Goal: Use online tool/utility: Utilize a website feature to perform a specific function

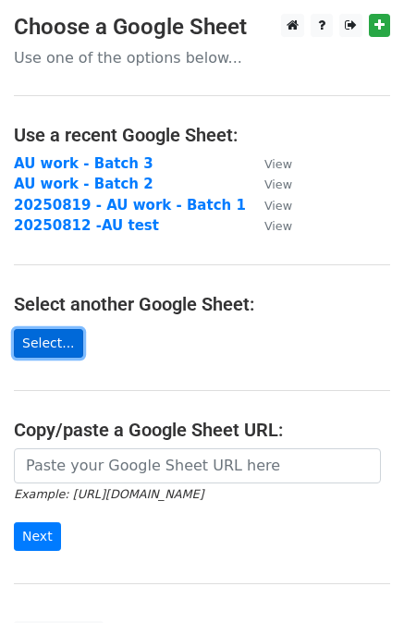
click at [45, 335] on link "Select..." at bounding box center [48, 343] width 69 height 29
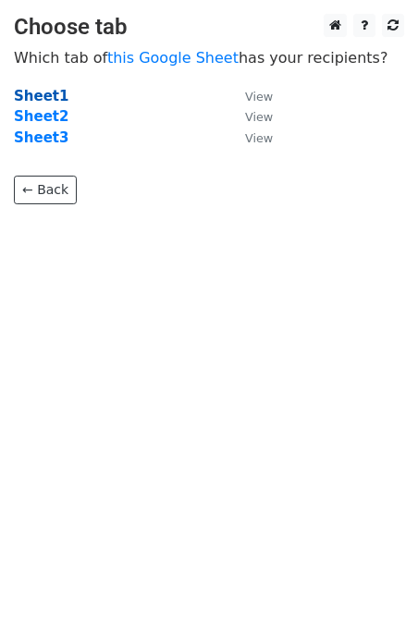
click at [52, 96] on strong "Sheet1" at bounding box center [41, 96] width 55 height 17
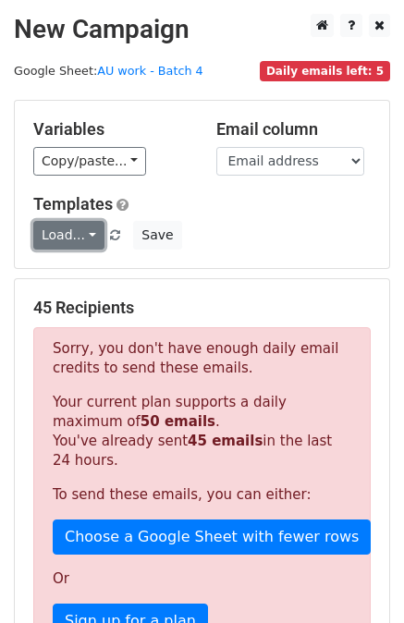
click at [66, 237] on link "Load..." at bounding box center [68, 235] width 71 height 29
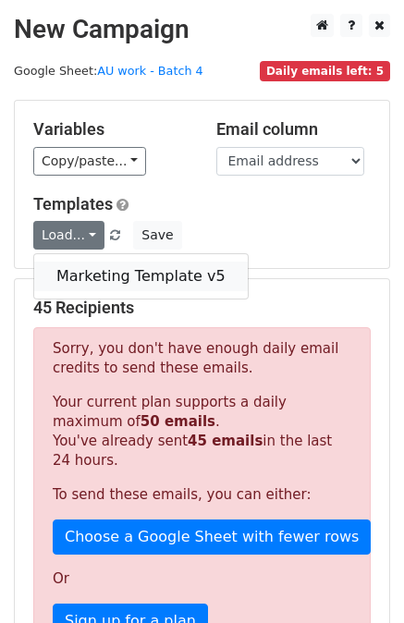
click at [103, 278] on link "Marketing Template v5" at bounding box center [141, 277] width 214 height 30
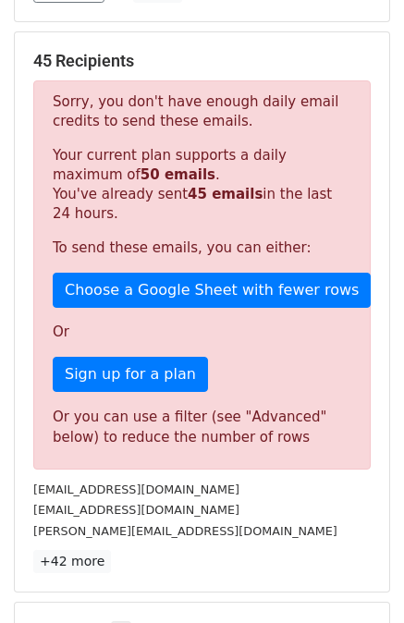
scroll to position [215, 0]
